Goal: Task Accomplishment & Management: Use online tool/utility

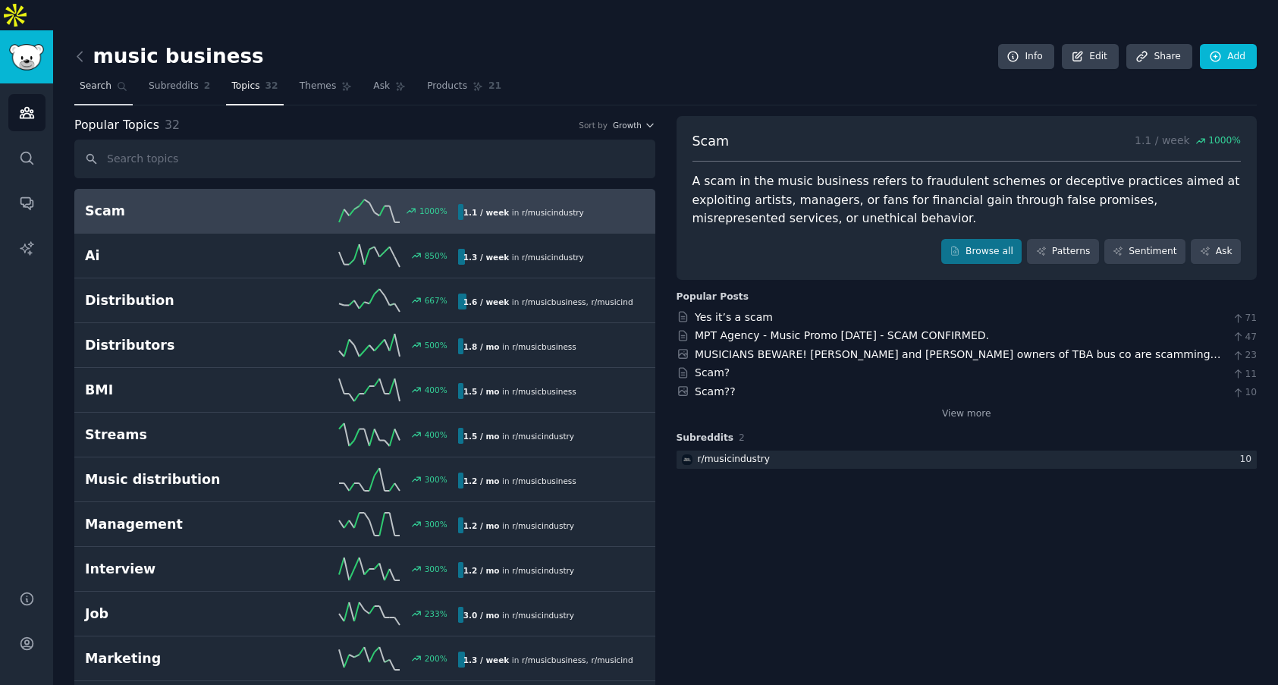
click at [113, 74] on link "Search" at bounding box center [103, 89] width 58 height 31
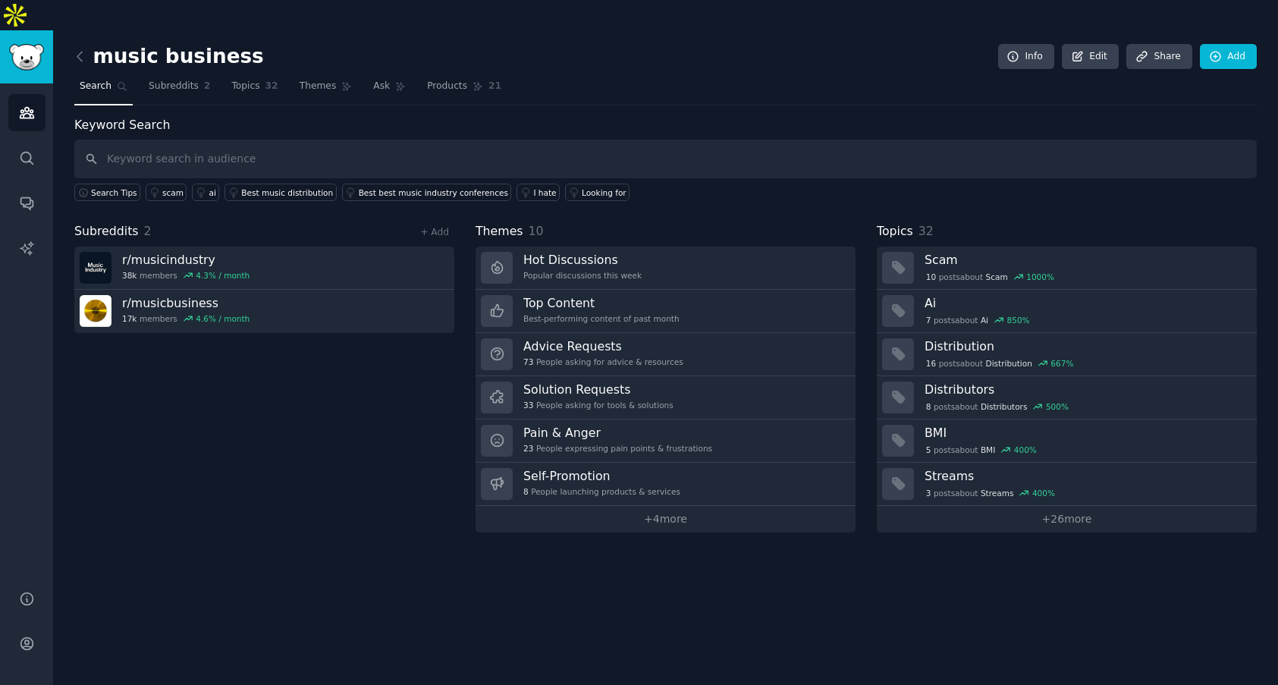
type input "m"
click at [80, 49] on icon at bounding box center [80, 57] width 16 height 16
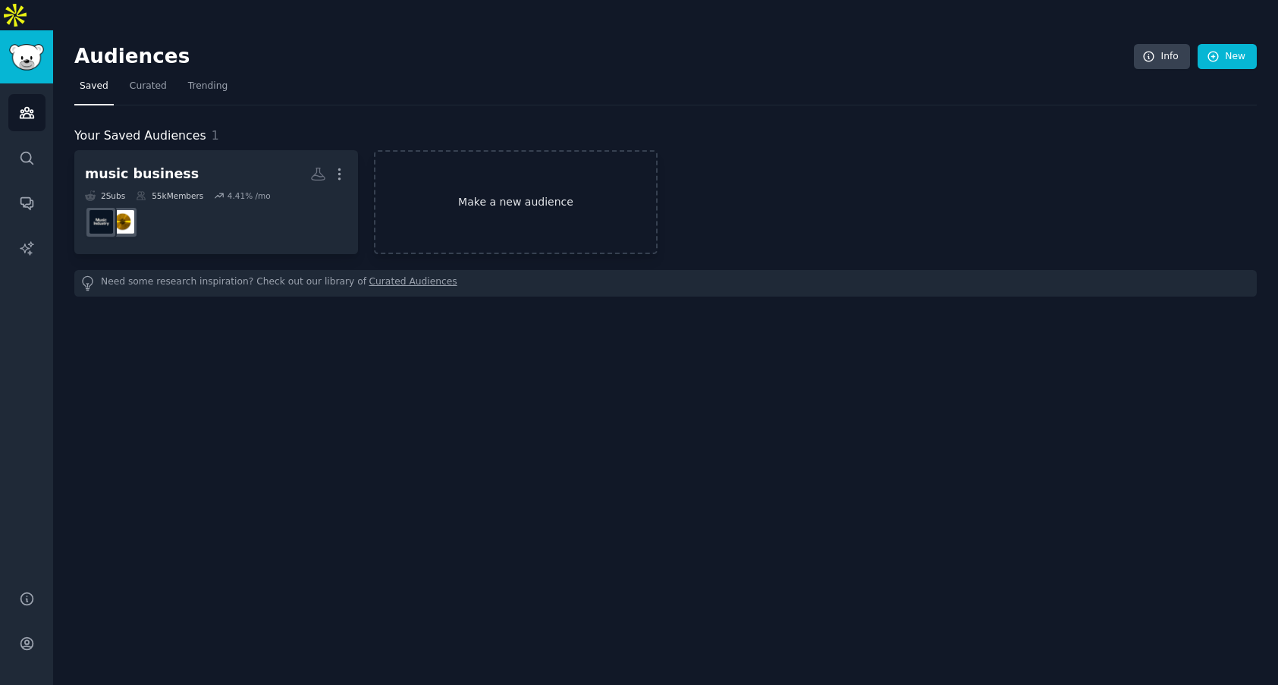
click at [470, 185] on link "Make a new audience" at bounding box center [516, 202] width 284 height 104
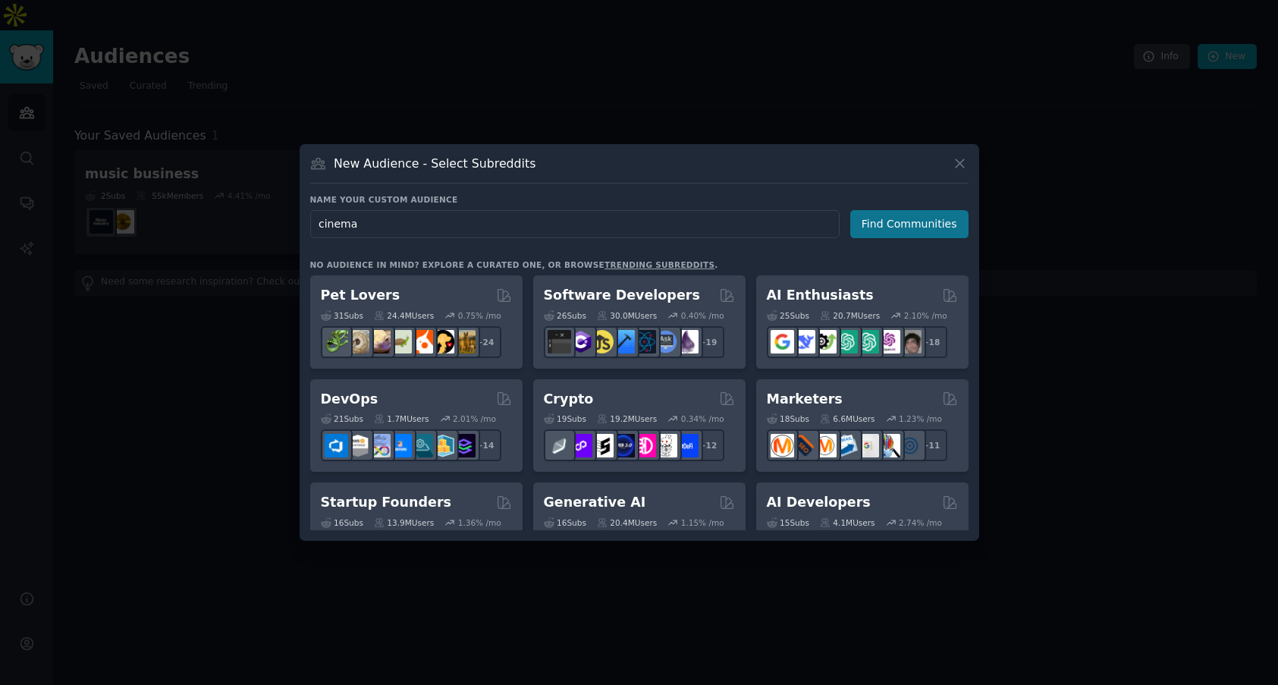
type input "cinema"
click at [913, 218] on button "Find Communities" at bounding box center [910, 224] width 118 height 28
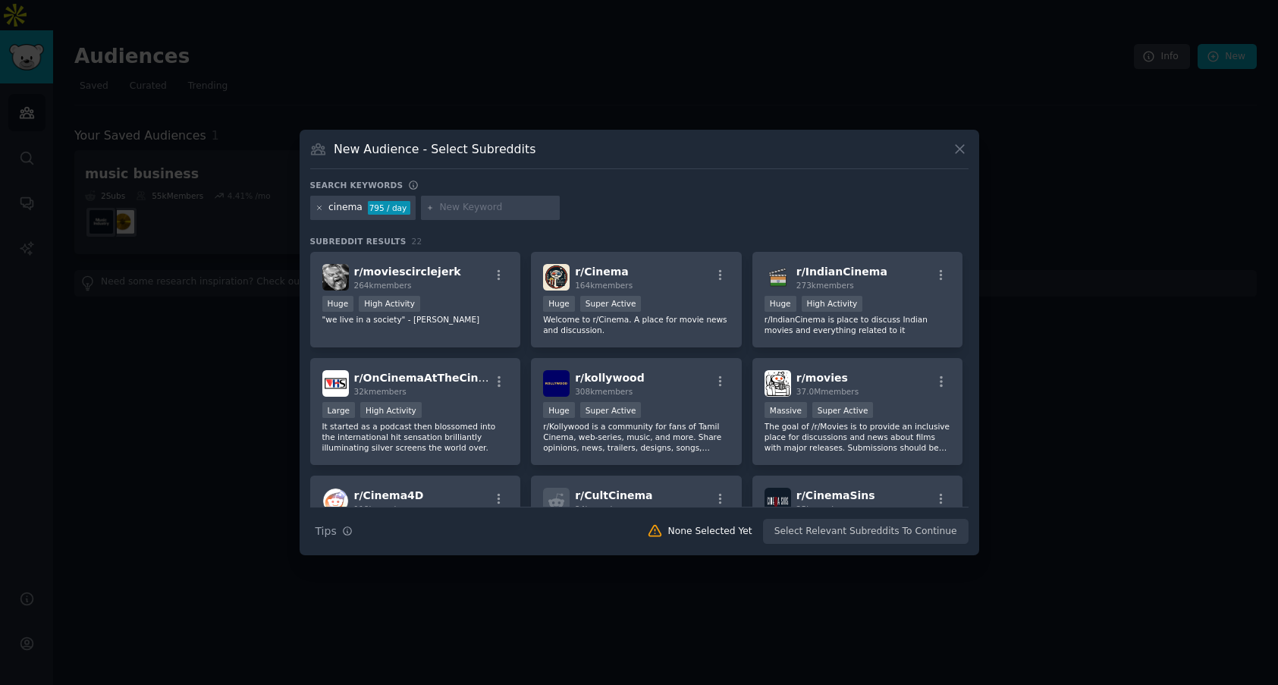
click at [319, 212] on icon at bounding box center [320, 208] width 8 height 8
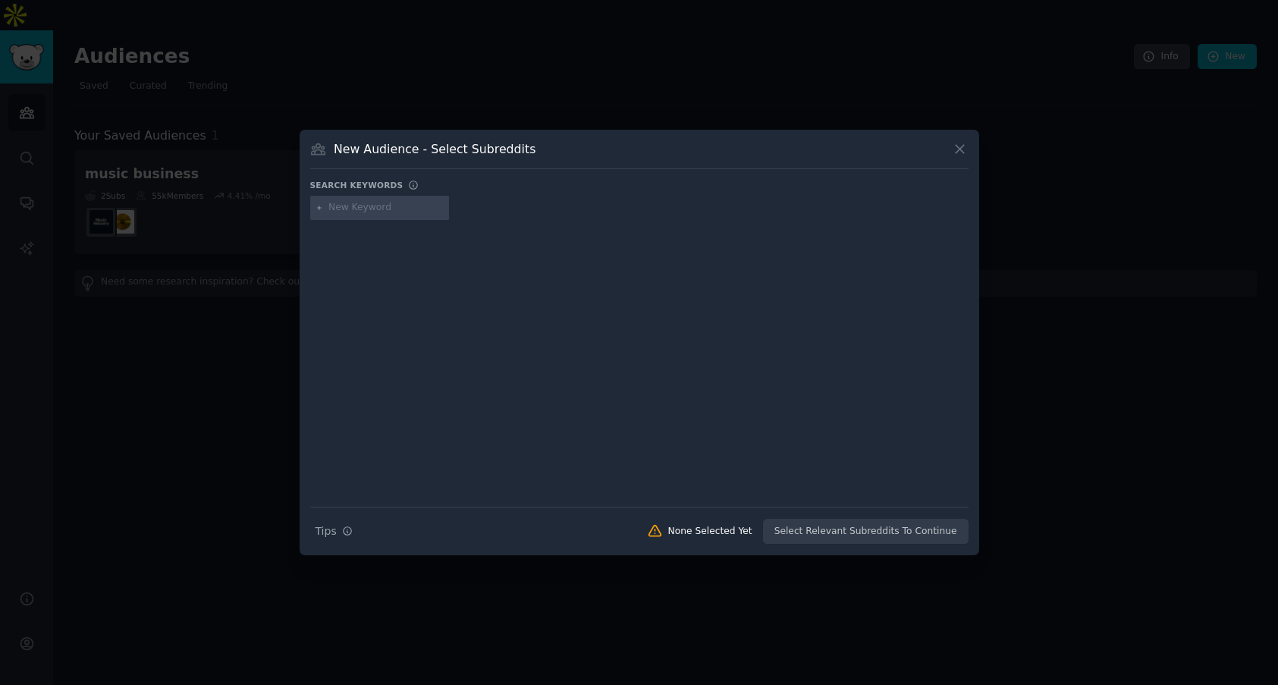
click at [353, 207] on input "text" at bounding box center [386, 208] width 115 height 14
type input "movie industry"
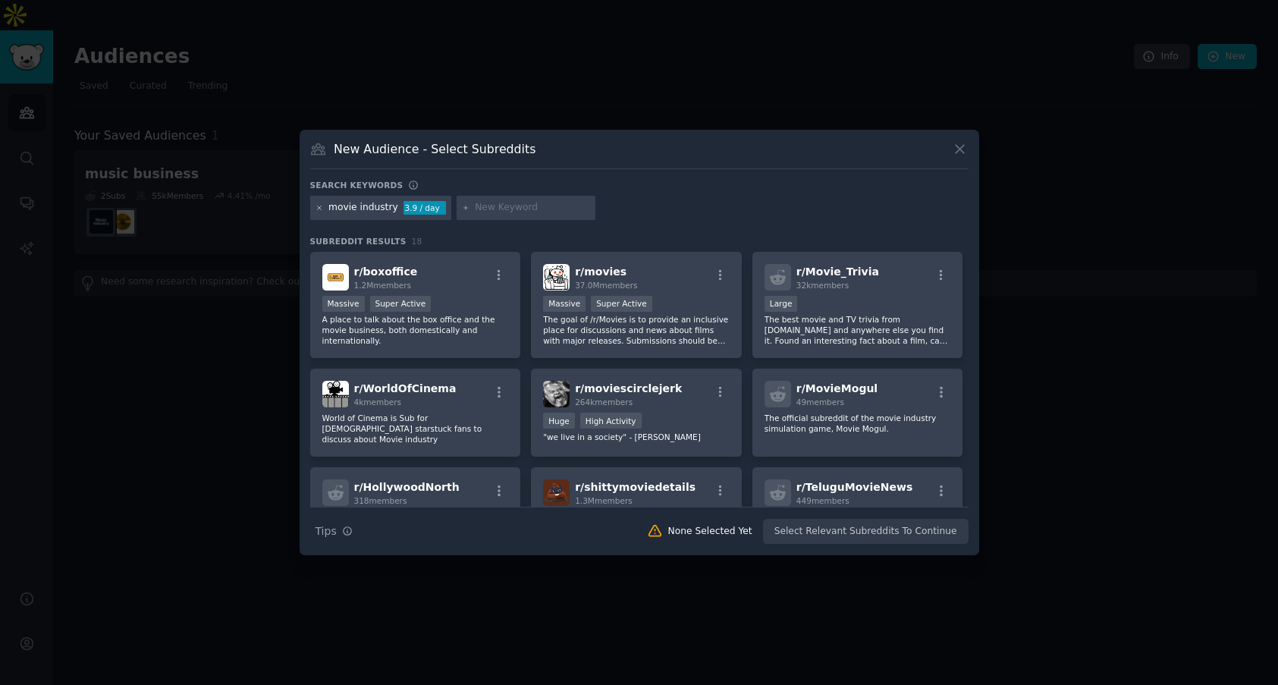
click at [317, 210] on icon at bounding box center [320, 208] width 8 height 8
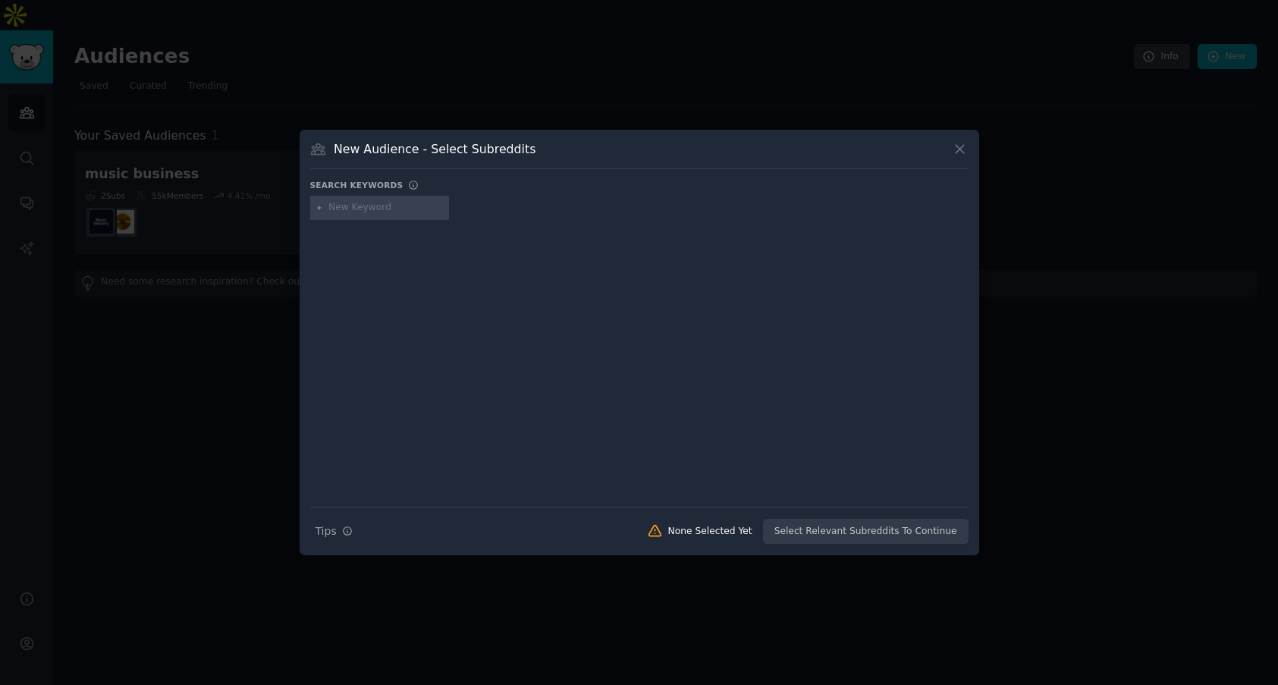
click at [355, 210] on input "text" at bounding box center [386, 208] width 115 height 14
type input "movie directors"
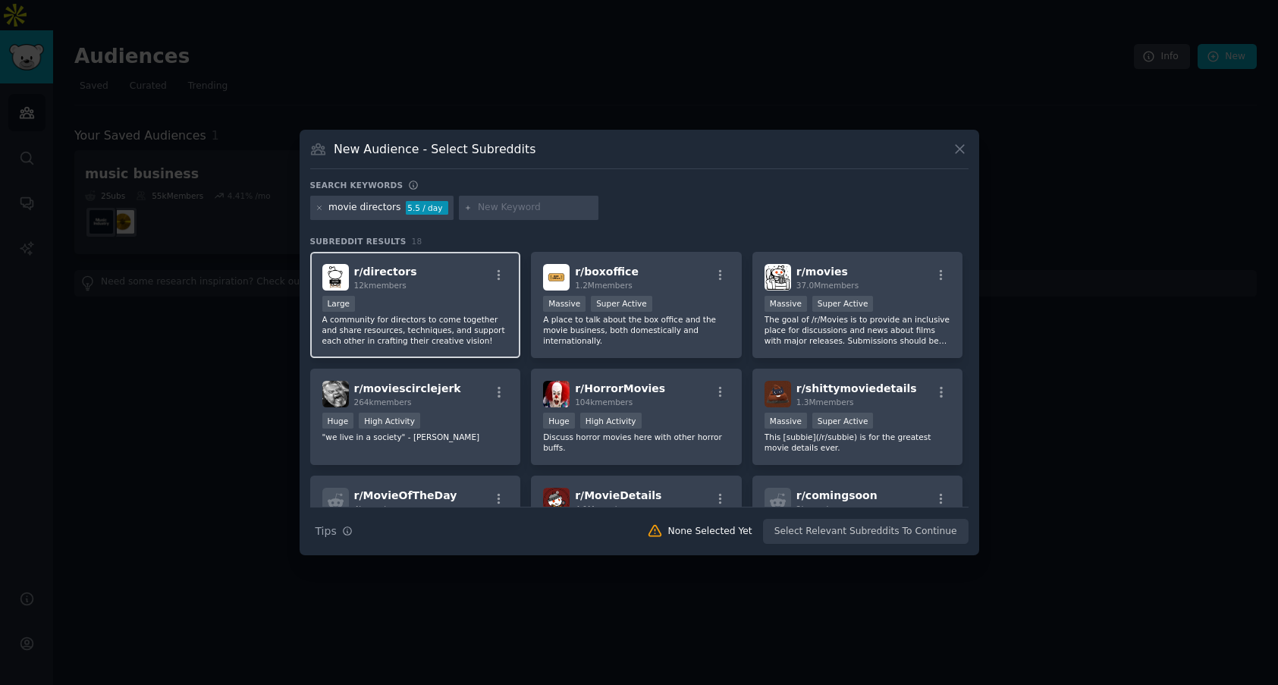
click at [379, 315] on p "A community for directors to come together and share resources, techniques, and…" at bounding box center [415, 330] width 187 height 32
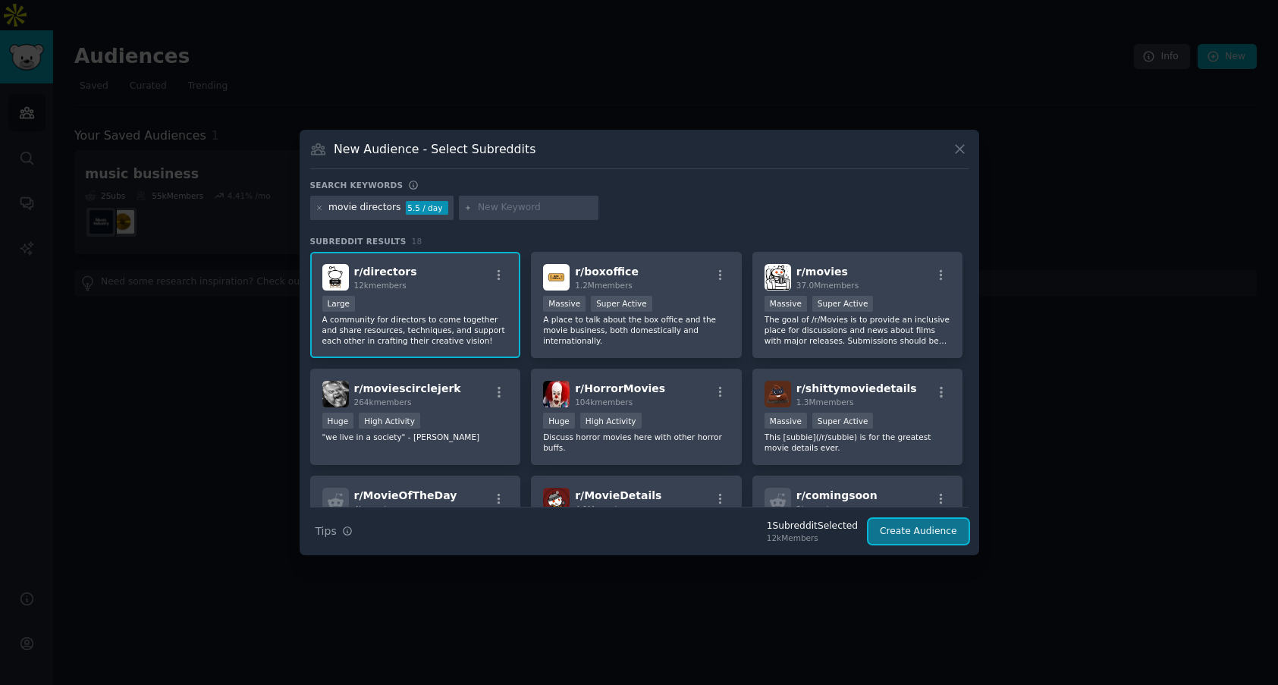
click at [907, 537] on button "Create Audience" at bounding box center [919, 532] width 100 height 26
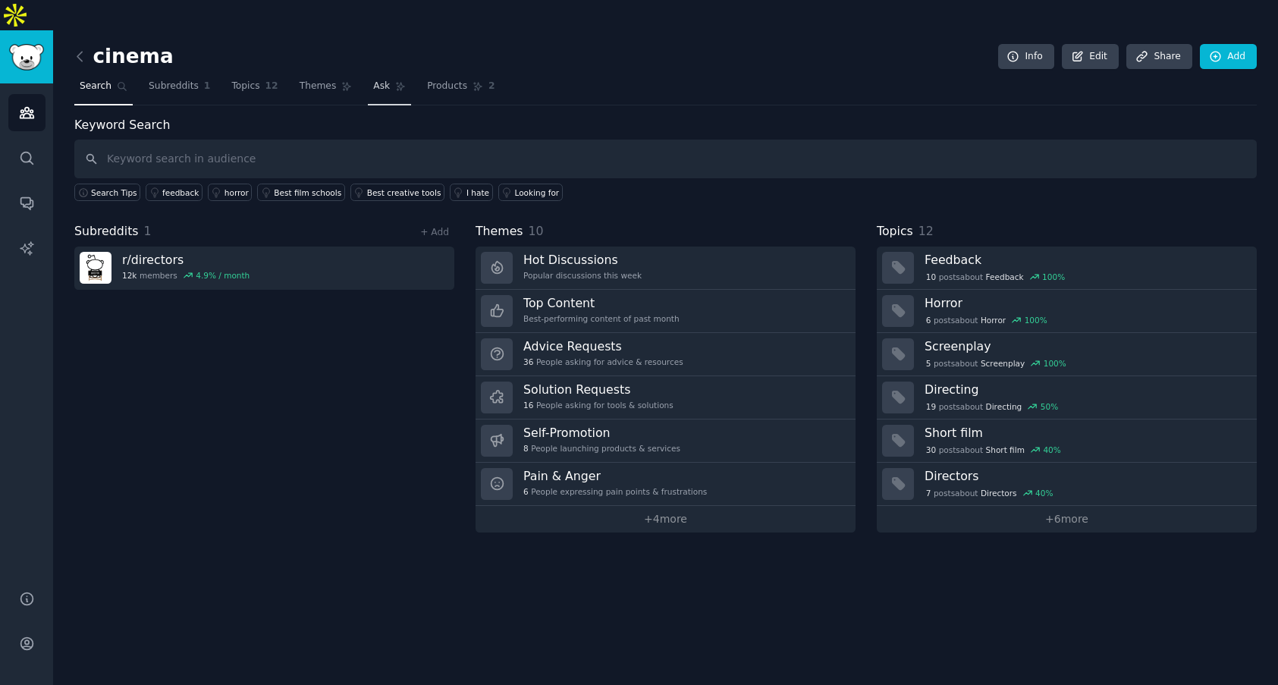
click at [368, 74] on link "Ask" at bounding box center [389, 89] width 43 height 31
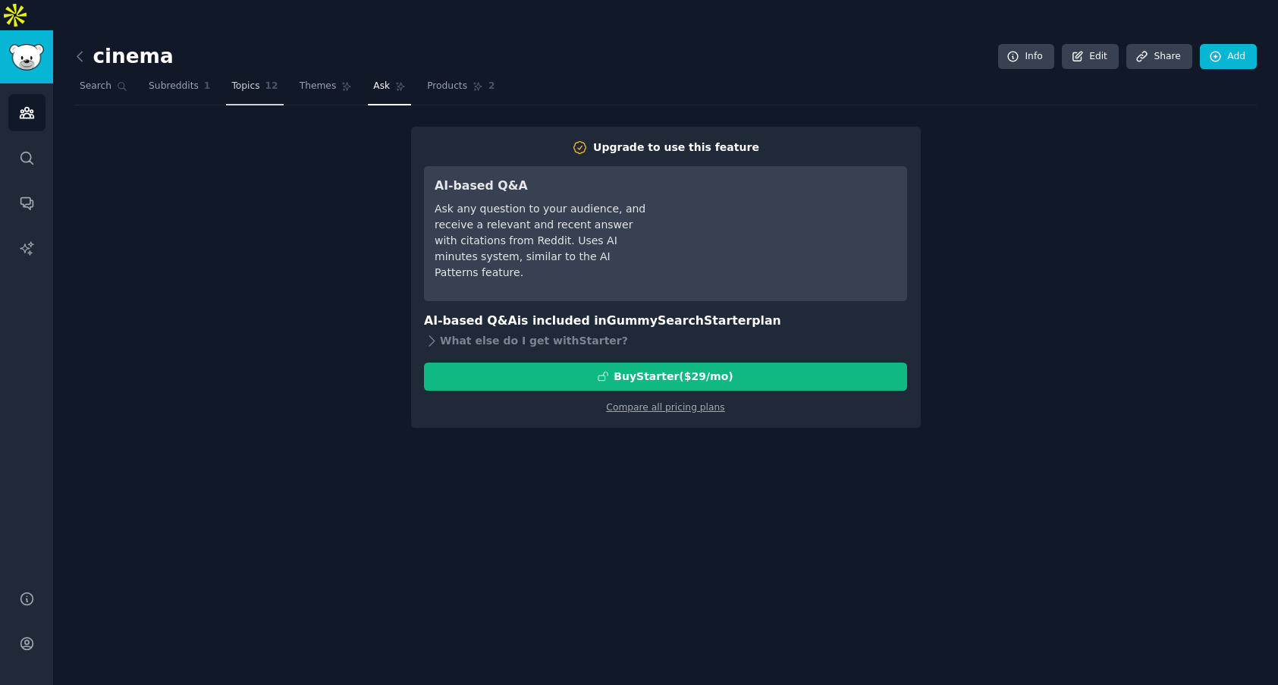
click at [236, 80] on span "Topics" at bounding box center [245, 87] width 28 height 14
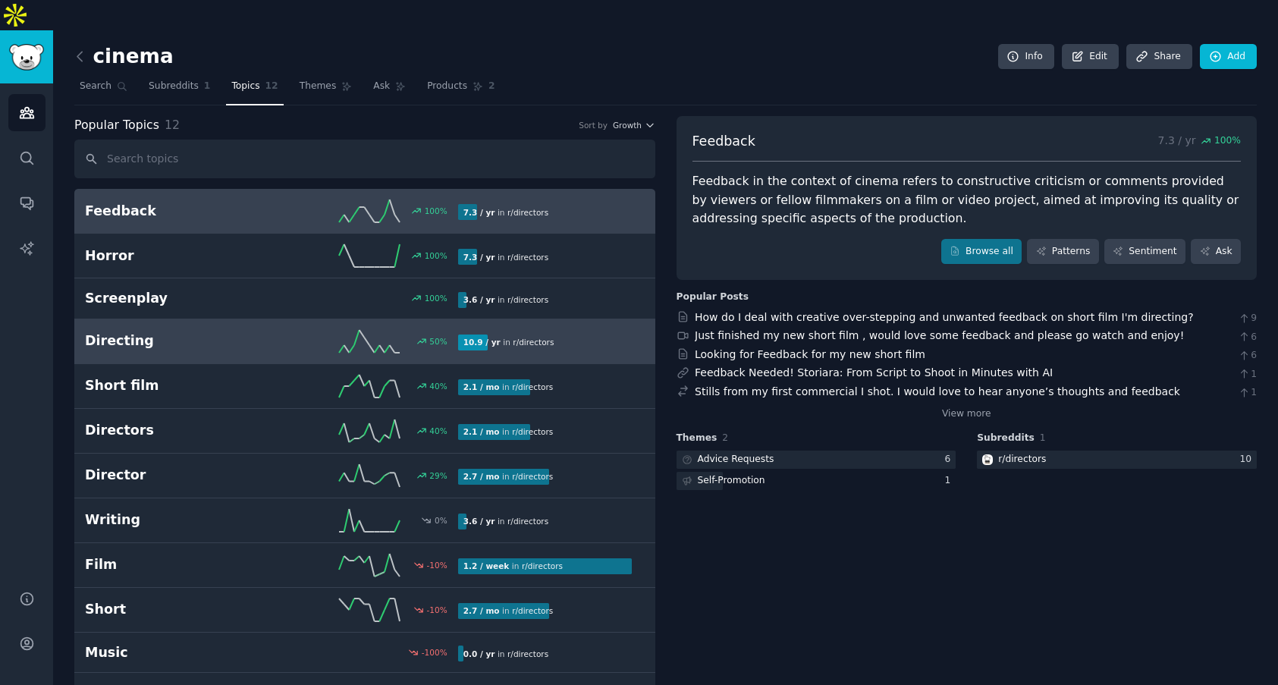
click at [253, 332] on h2 "Directing" at bounding box center [178, 341] width 187 height 19
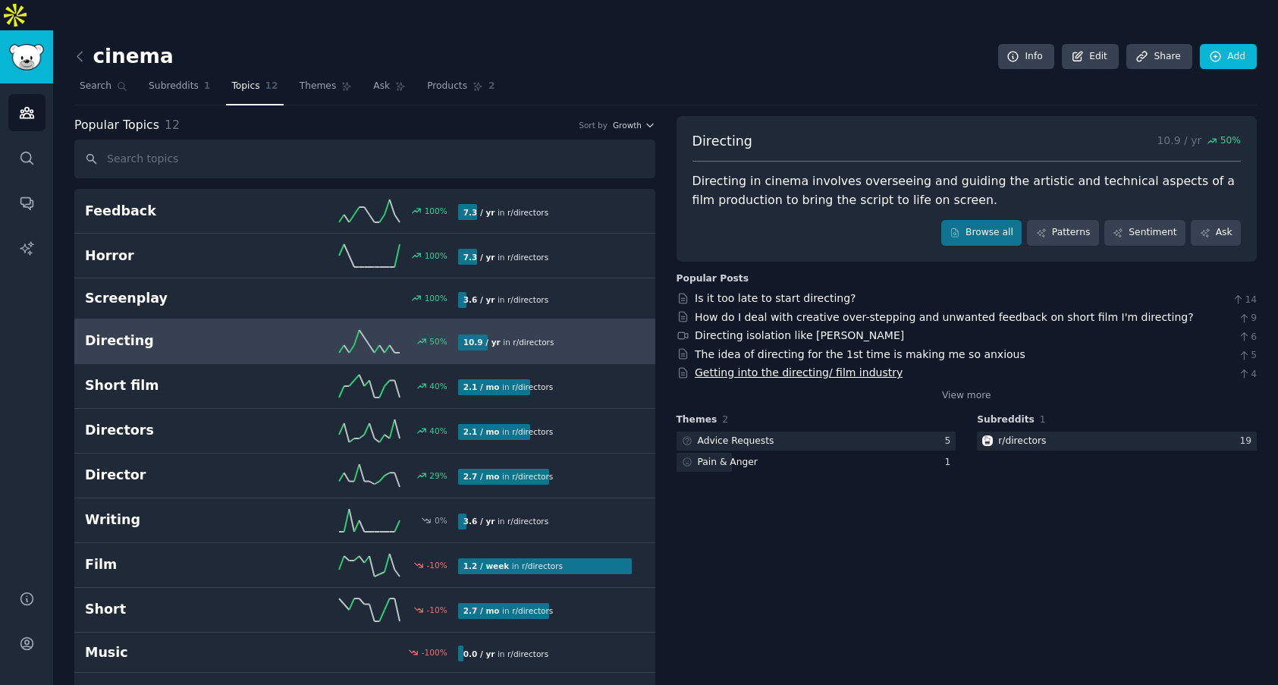
click at [769, 366] on link "Getting into the directing/ film industry" at bounding box center [799, 372] width 208 height 12
